Goal: Task Accomplishment & Management: Complete application form

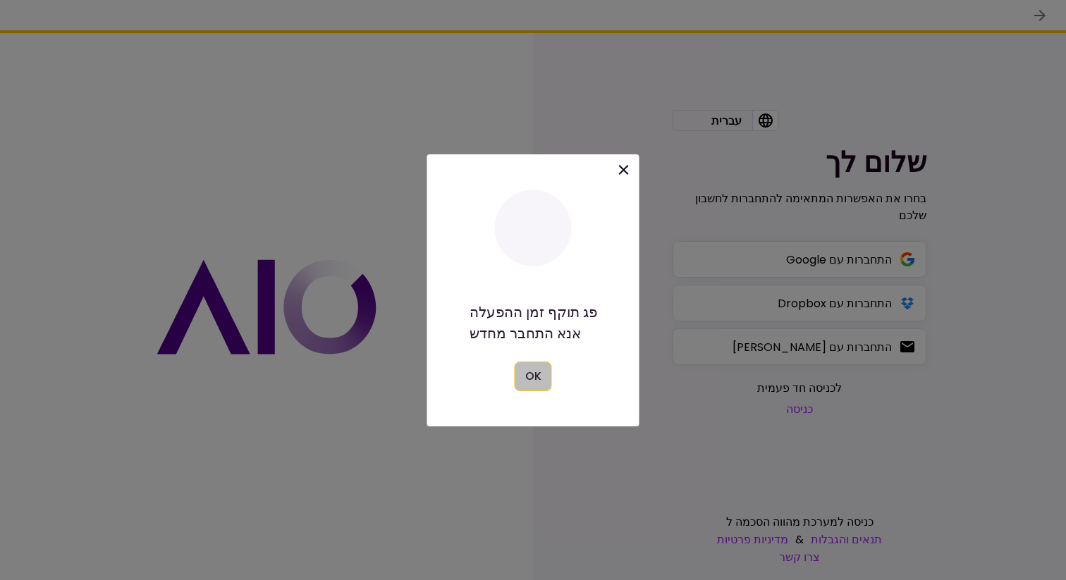
click at [533, 378] on button "OK" at bounding box center [533, 377] width 37 height 30
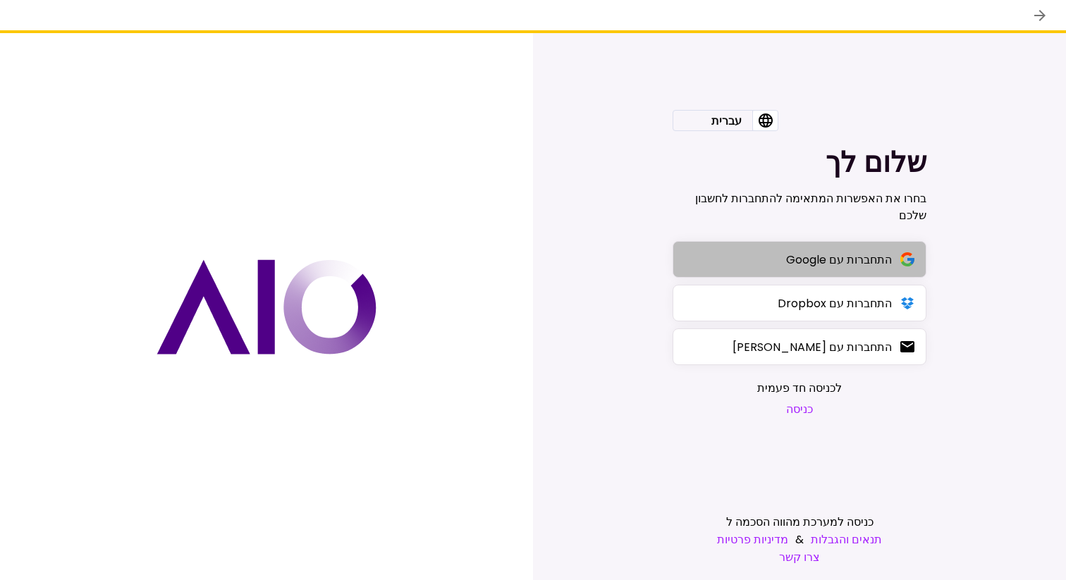
click at [770, 256] on button "התחברות עם Google" at bounding box center [799, 259] width 254 height 37
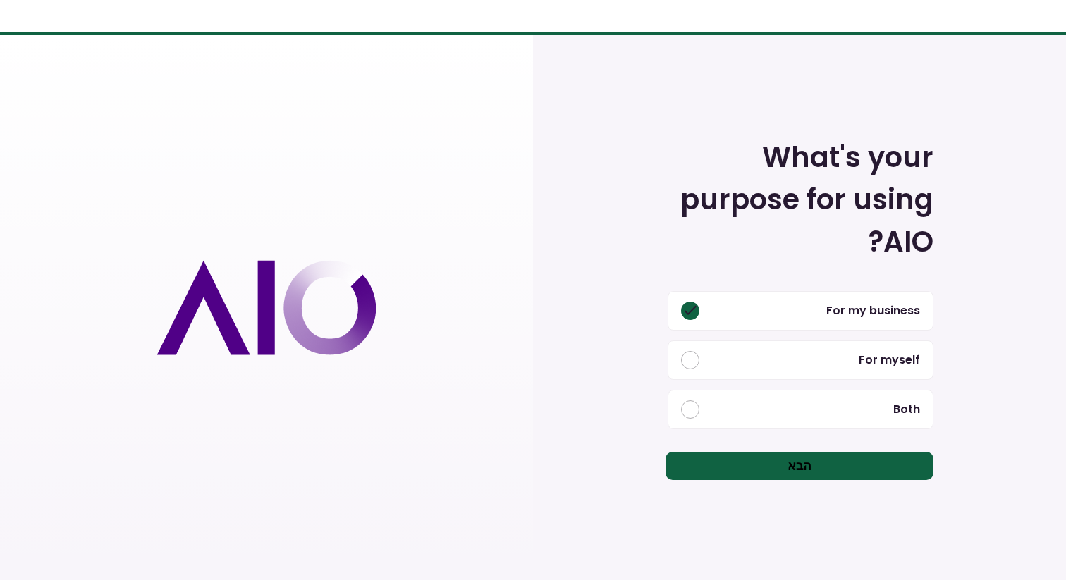
click at [746, 352] on button "For myself" at bounding box center [801, 359] width 266 height 39
click at [761, 472] on button "הבא" at bounding box center [799, 466] width 268 height 28
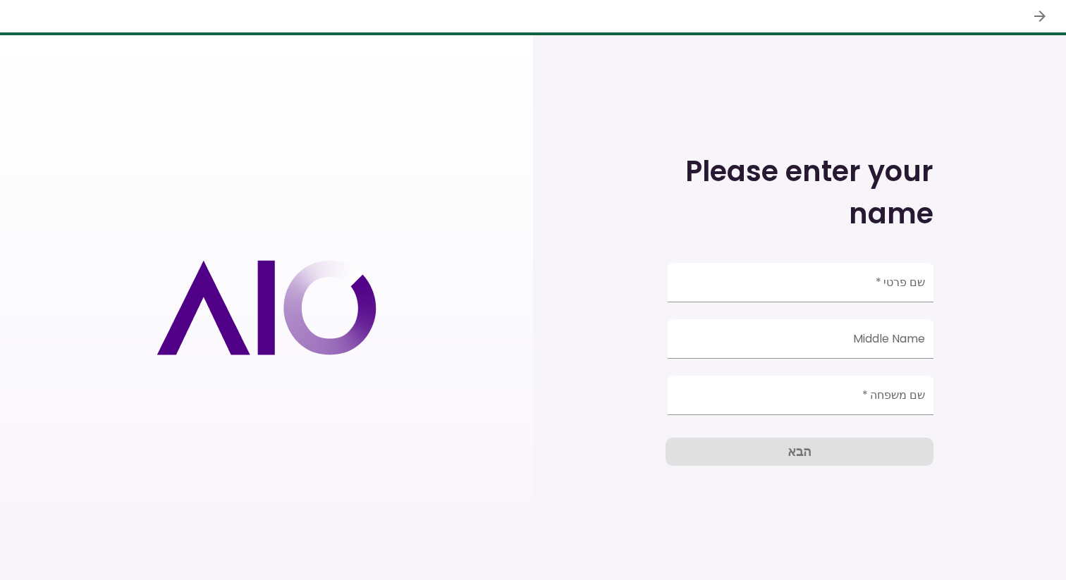
click at [1040, 12] on icon "button" at bounding box center [1039, 16] width 11 height 11
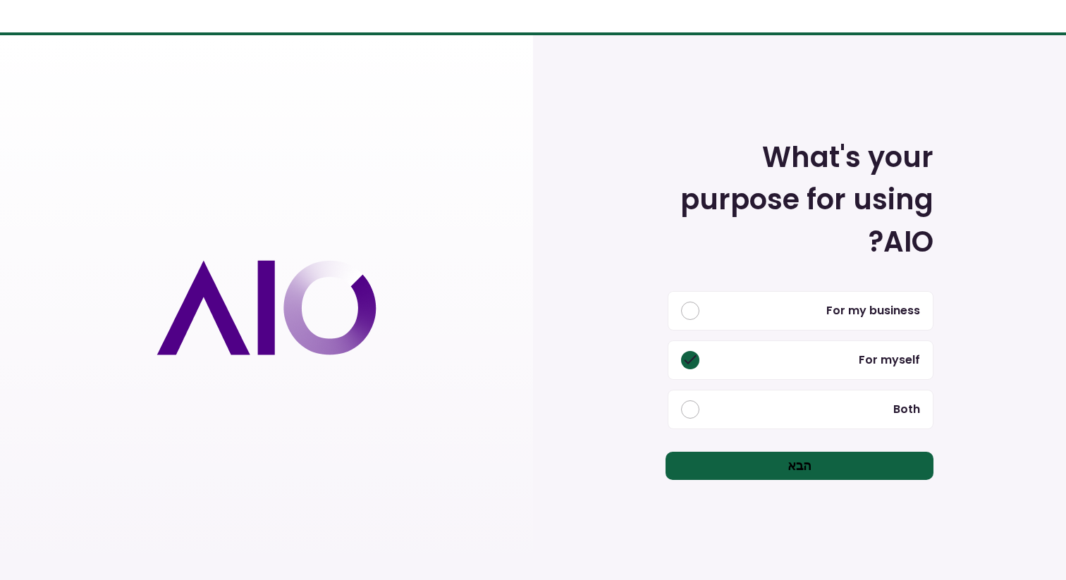
click at [1040, 12] on div at bounding box center [533, 17] width 1066 height 35
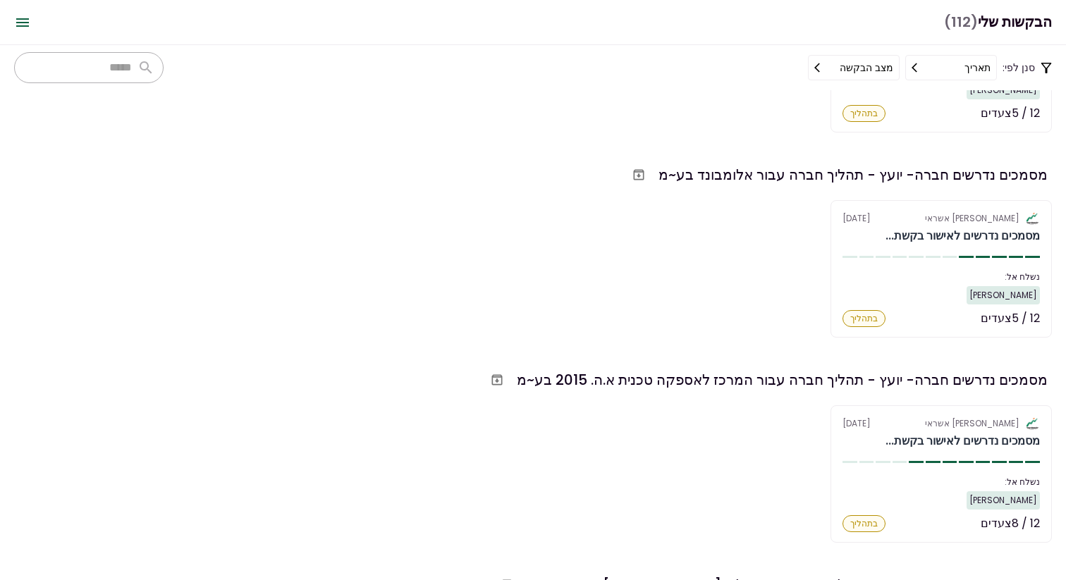
scroll to position [2087, 0]
